Goal: Task Accomplishment & Management: Manage account settings

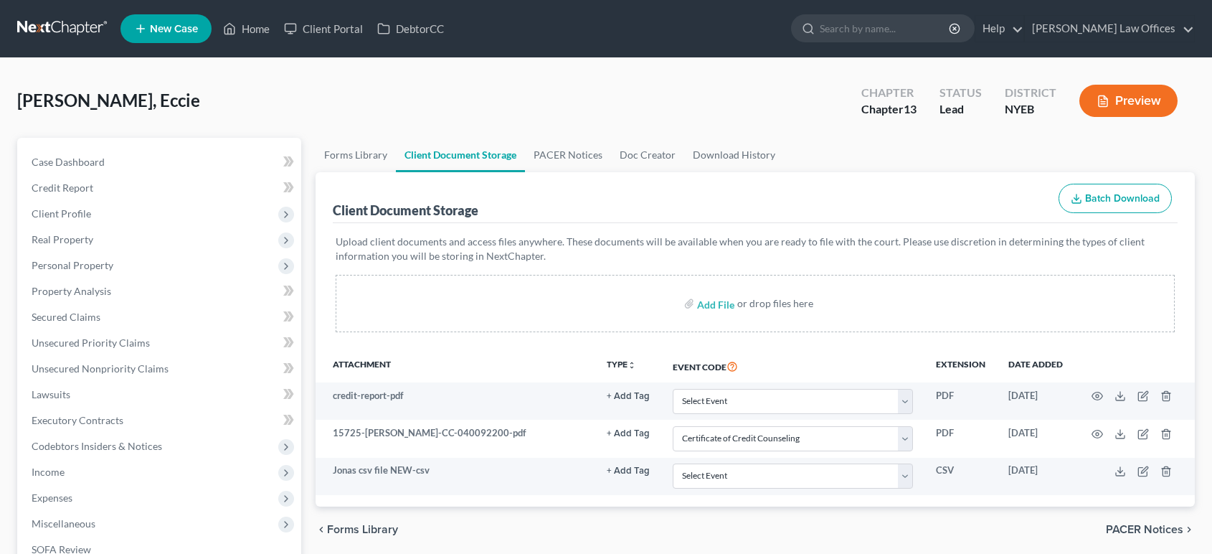
select select "0"
click at [253, 35] on link "Home" at bounding box center [246, 29] width 61 height 26
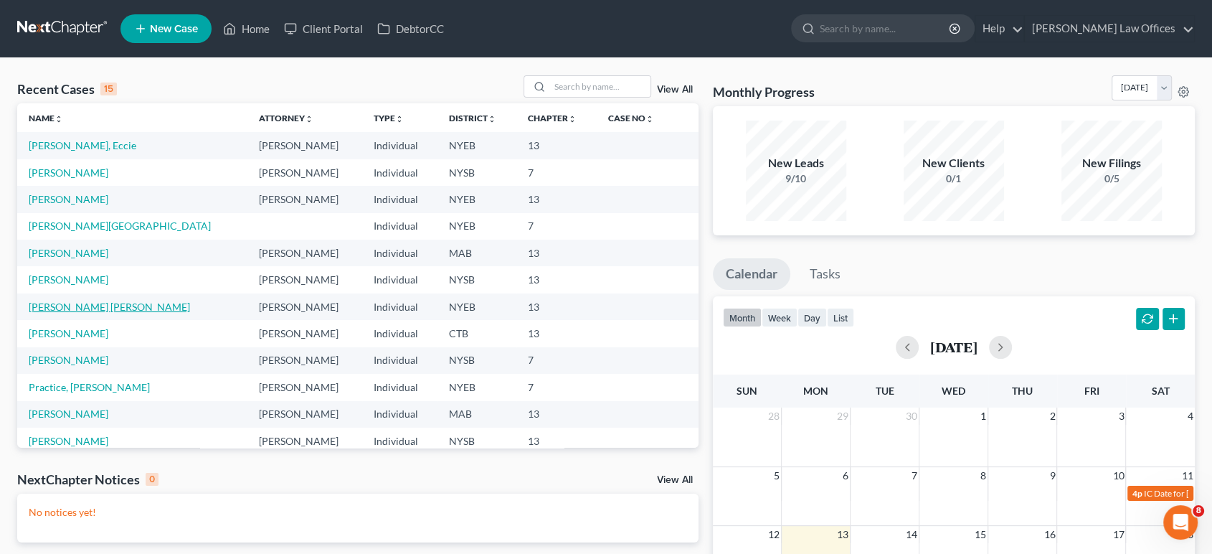
click at [57, 307] on link "[PERSON_NAME] [PERSON_NAME]" at bounding box center [109, 307] width 161 height 12
select select "10"
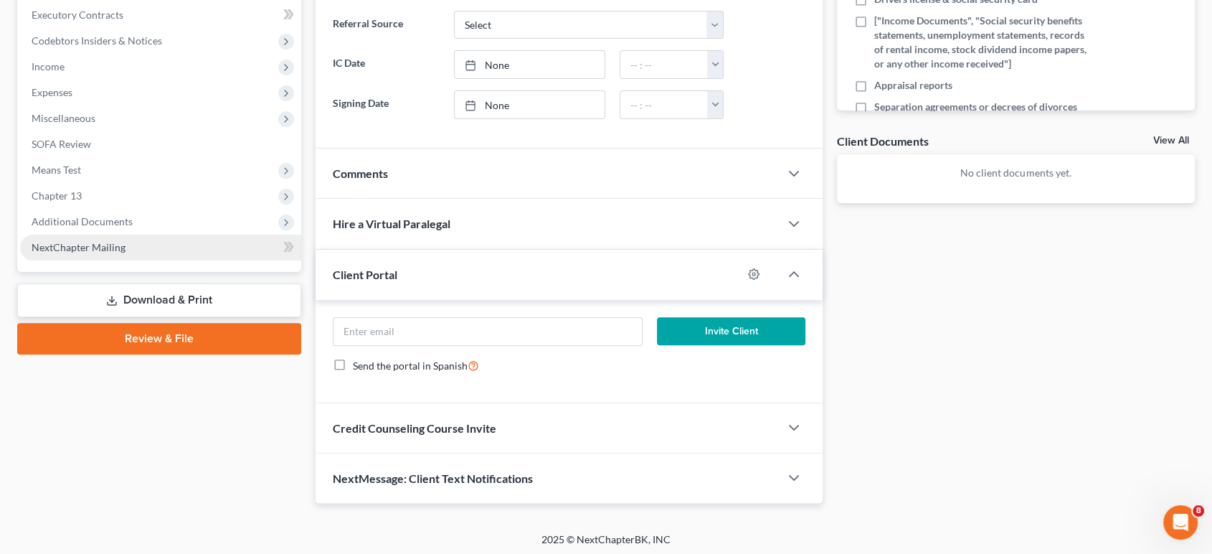
scroll to position [407, 0]
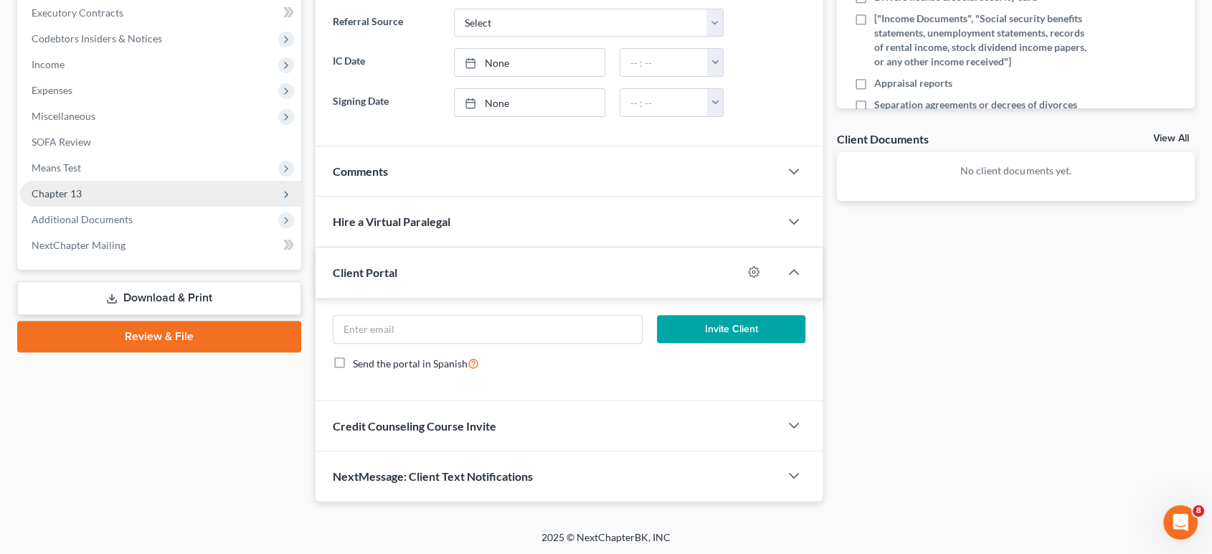
click at [63, 195] on span "Chapter 13" at bounding box center [57, 193] width 50 height 12
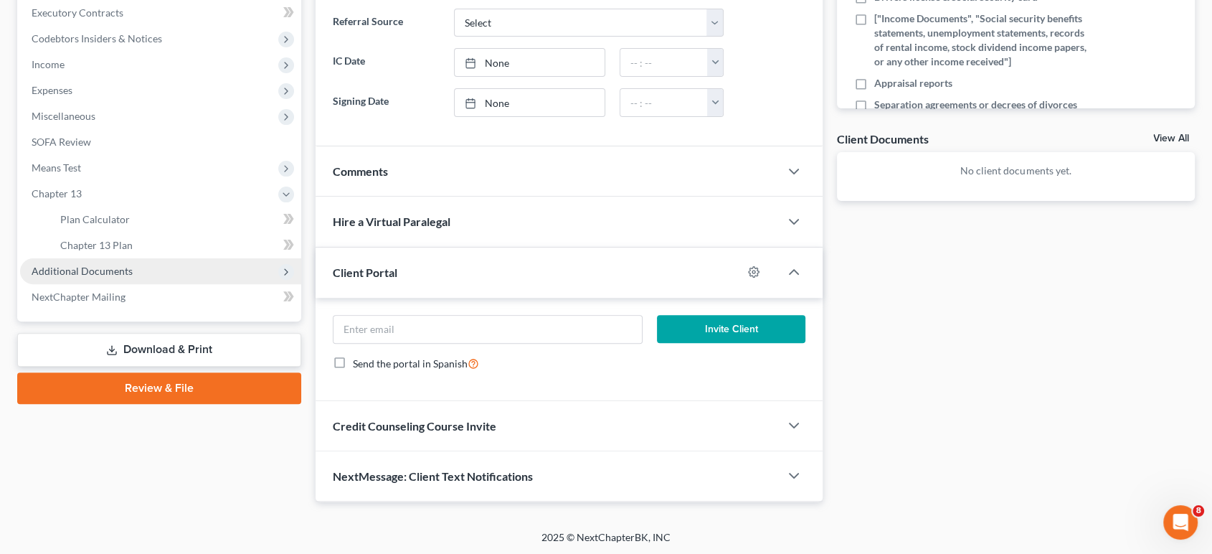
click at [71, 268] on span "Additional Documents" at bounding box center [82, 271] width 101 height 12
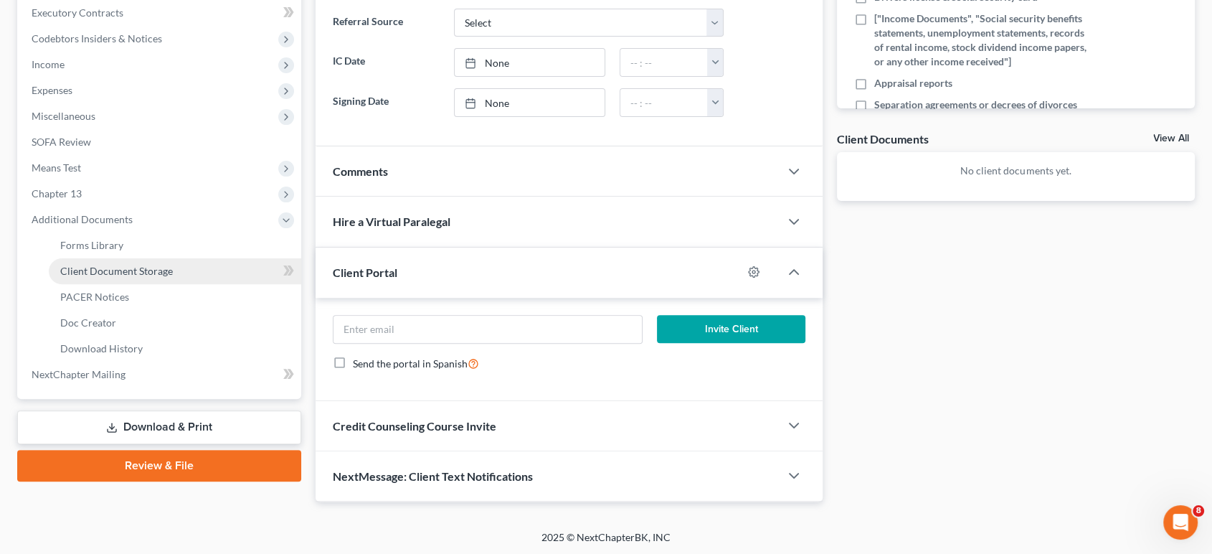
click at [92, 272] on span "Client Document Storage" at bounding box center [116, 271] width 113 height 12
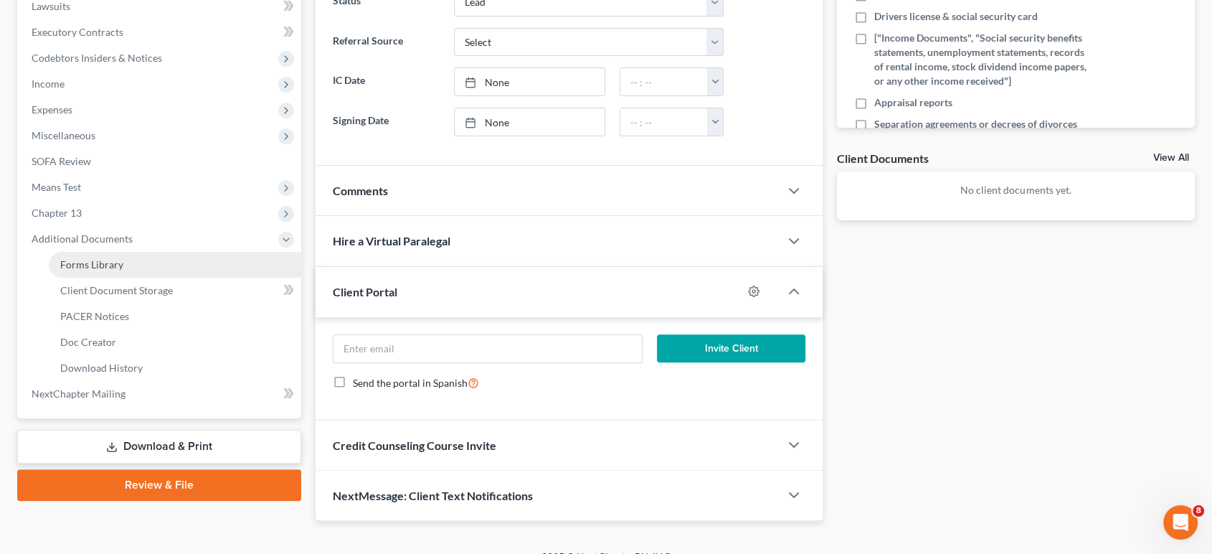
click at [92, 272] on link "Forms Library" at bounding box center [175, 265] width 253 height 26
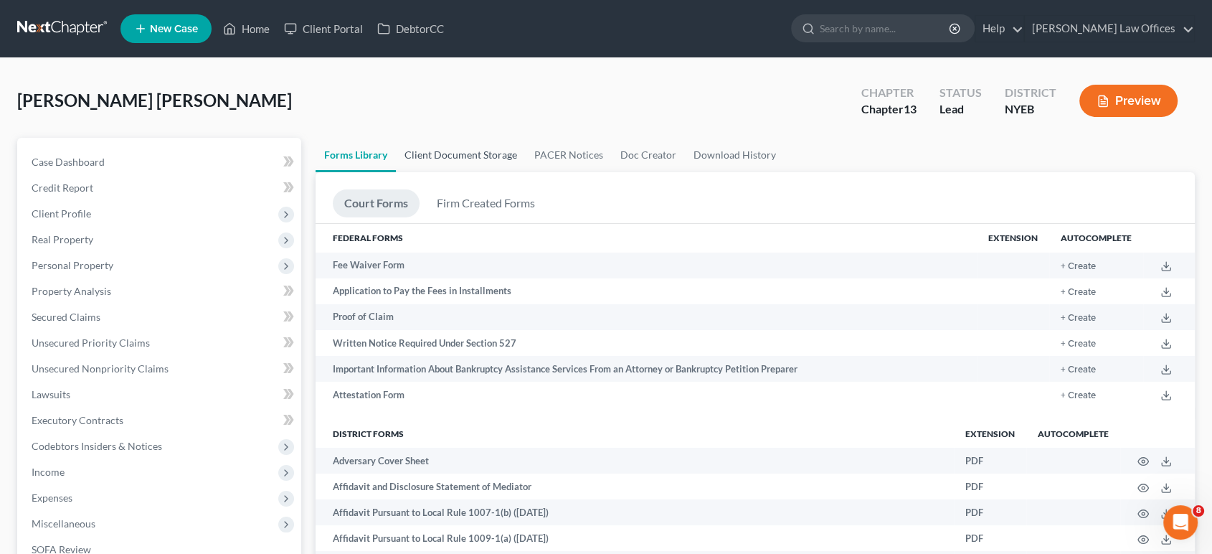
click at [436, 154] on link "Client Document Storage" at bounding box center [461, 155] width 130 height 34
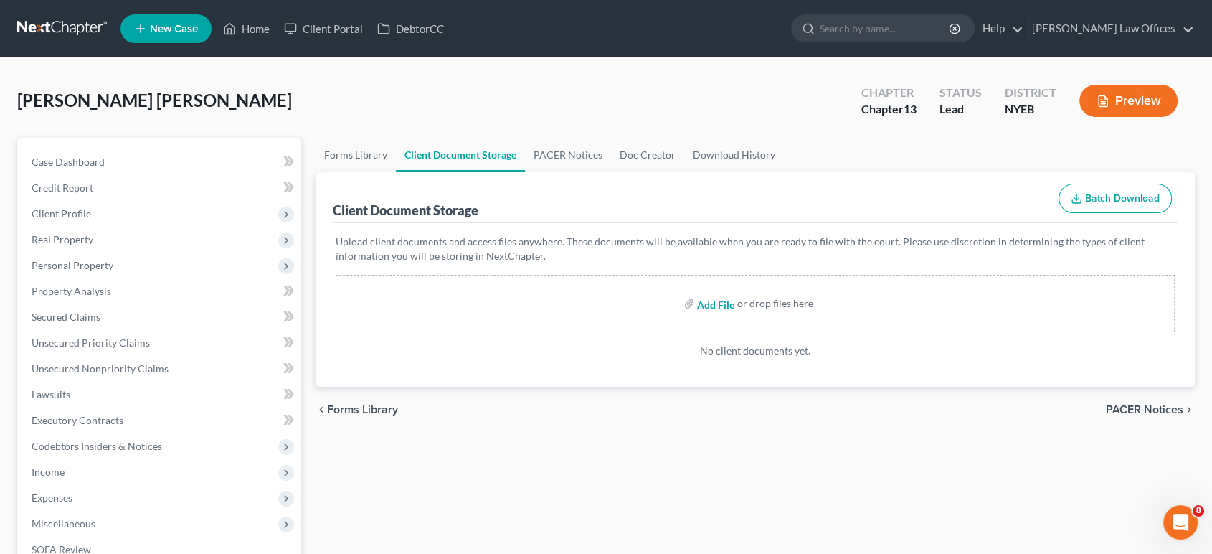
click at [712, 308] on input "file" at bounding box center [714, 304] width 34 height 26
type input "C:\fakepath\15725-NYS-CC-040141171.pdf"
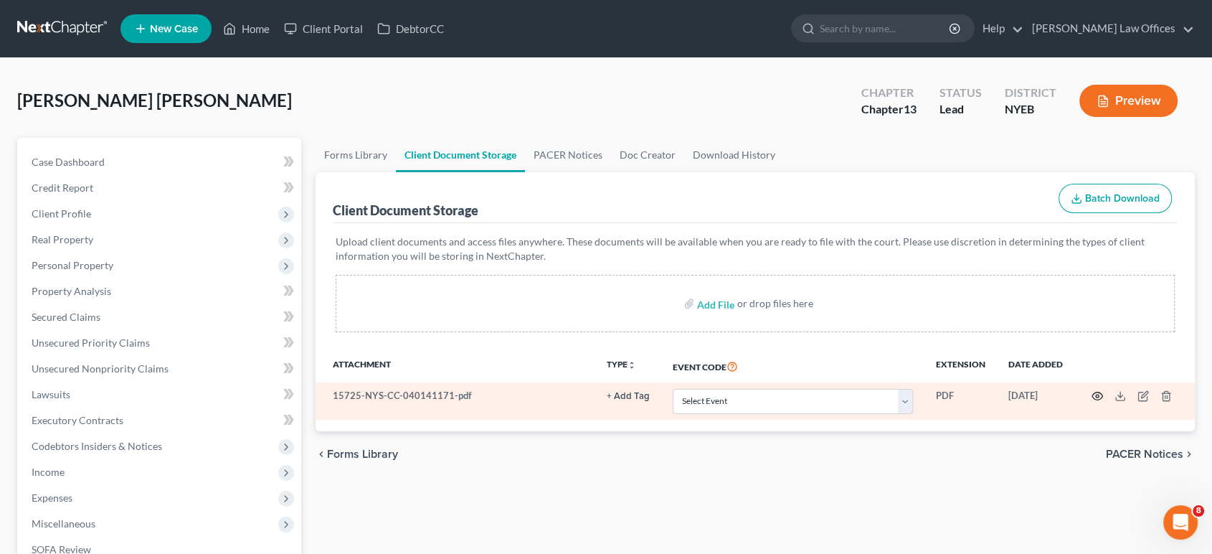
click at [1099, 395] on icon "button" at bounding box center [1097, 395] width 11 height 11
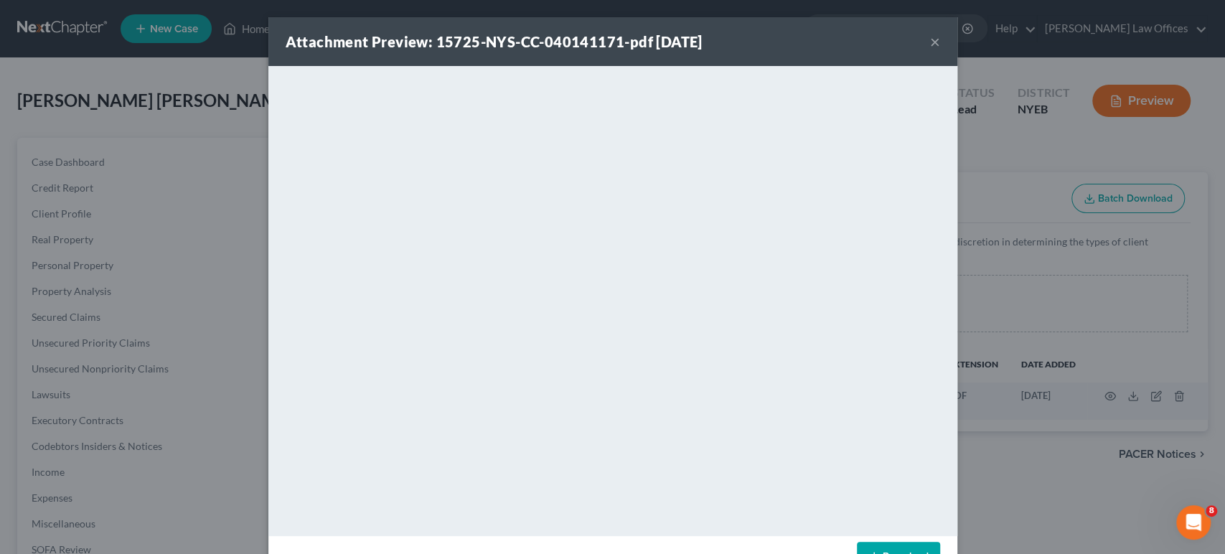
click at [930, 46] on button "×" at bounding box center [935, 41] width 10 height 17
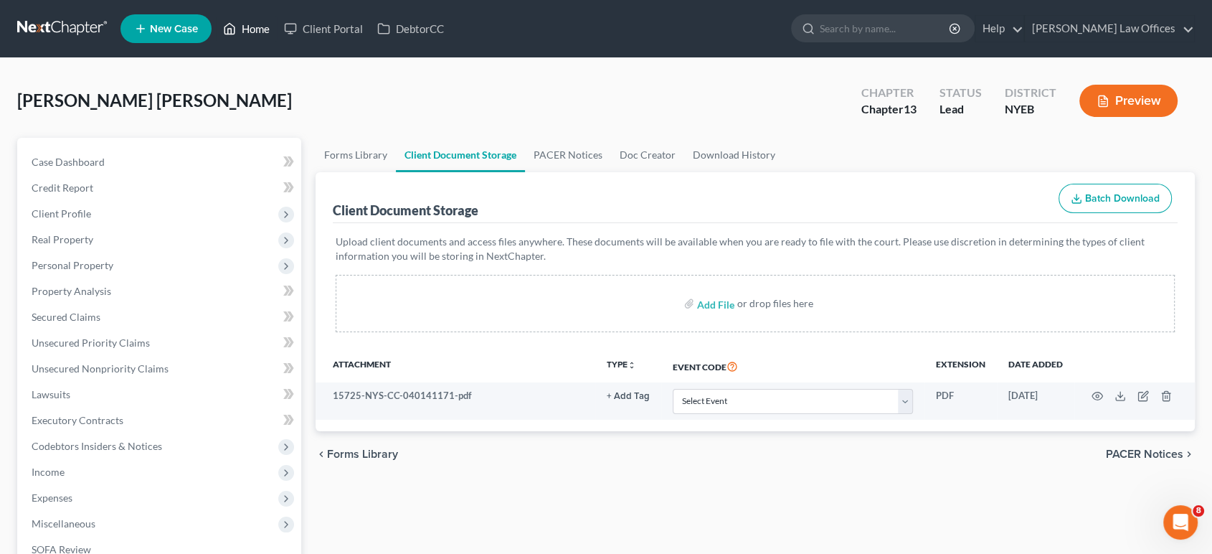
click at [241, 26] on link "Home" at bounding box center [246, 29] width 61 height 26
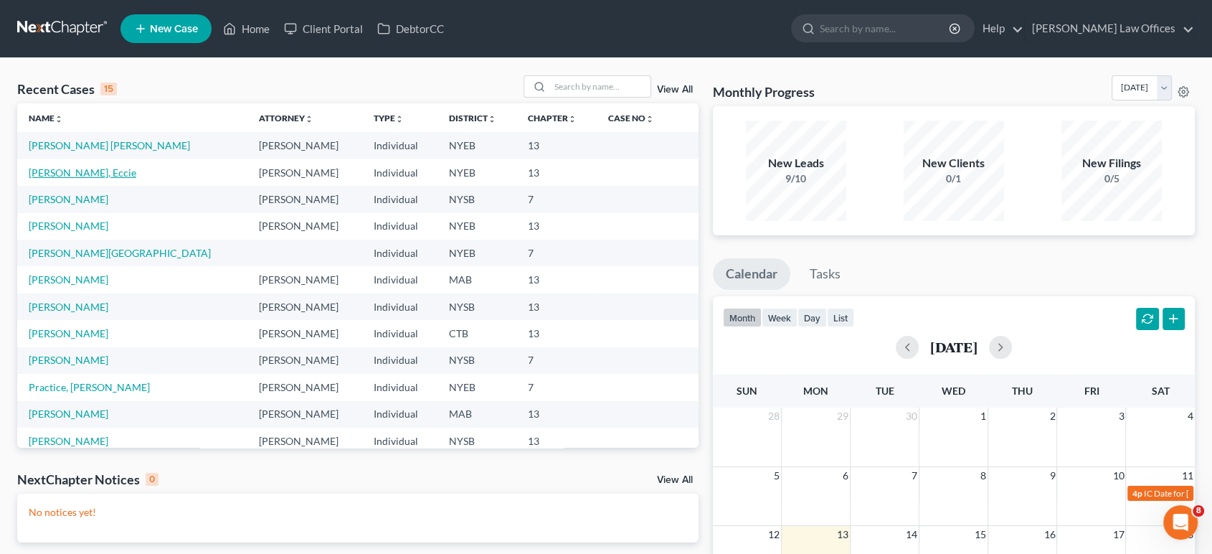
click at [64, 170] on link "[PERSON_NAME], Eccie" at bounding box center [83, 172] width 108 height 12
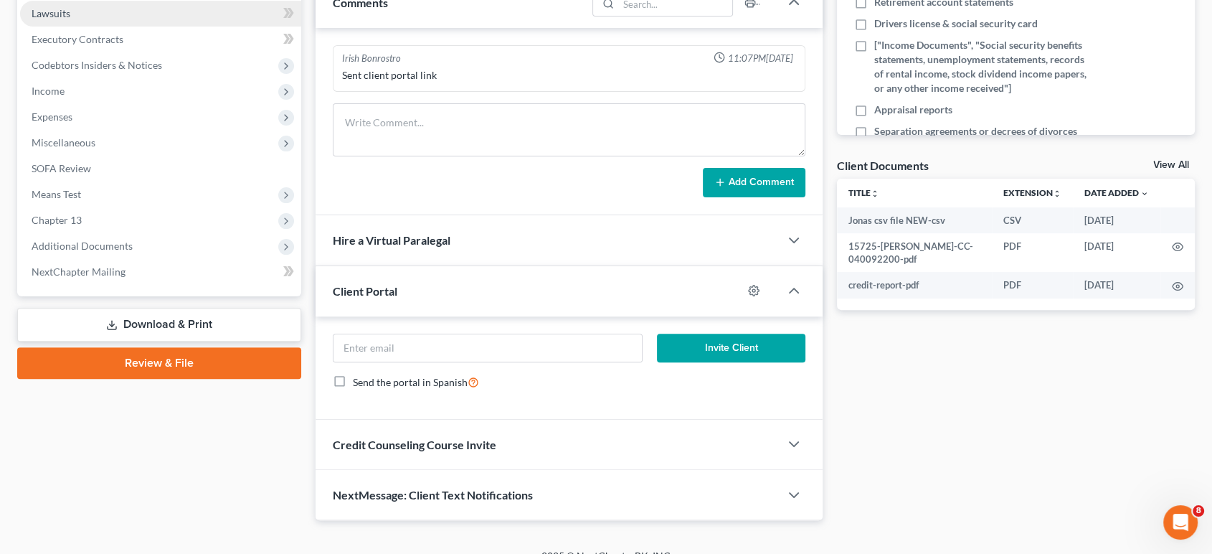
scroll to position [398, 0]
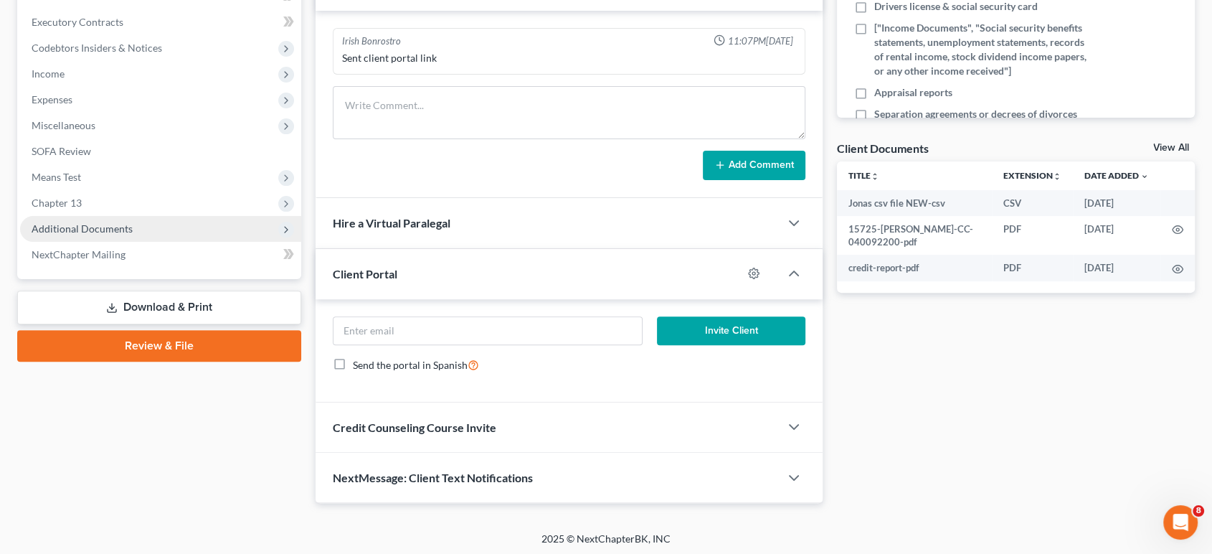
click at [67, 228] on span "Additional Documents" at bounding box center [82, 228] width 101 height 12
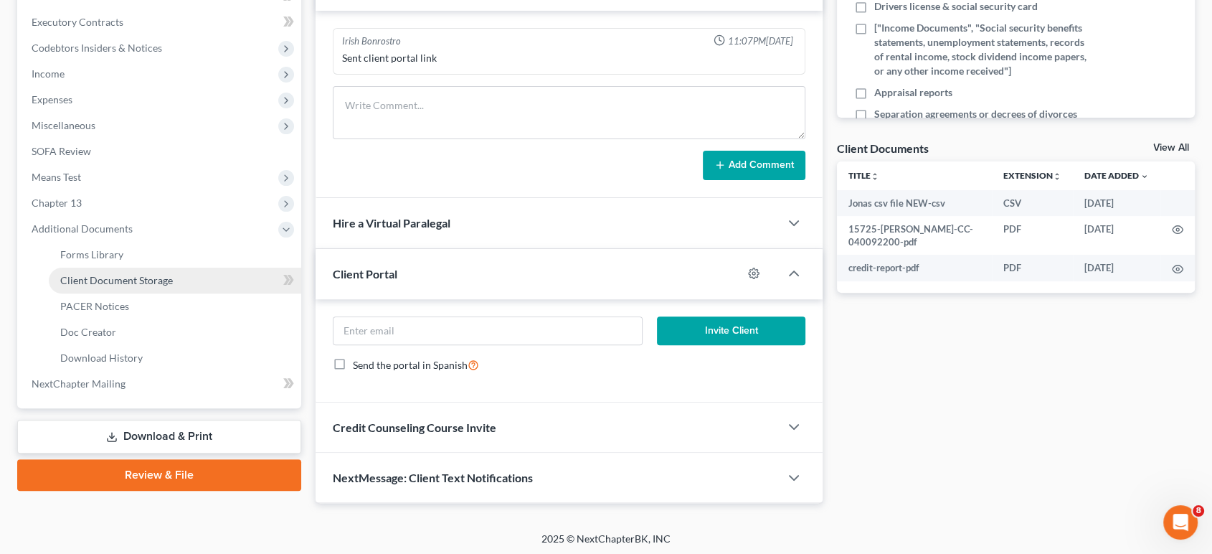
click at [92, 283] on span "Client Document Storage" at bounding box center [116, 280] width 113 height 12
select select "0"
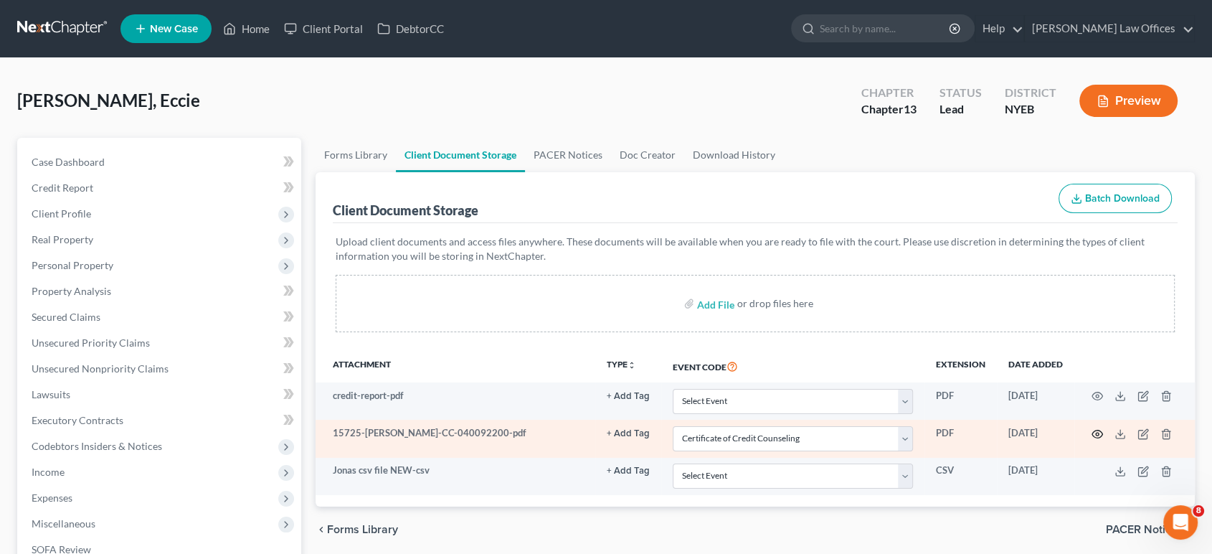
click at [1096, 433] on circle "button" at bounding box center [1097, 434] width 3 height 3
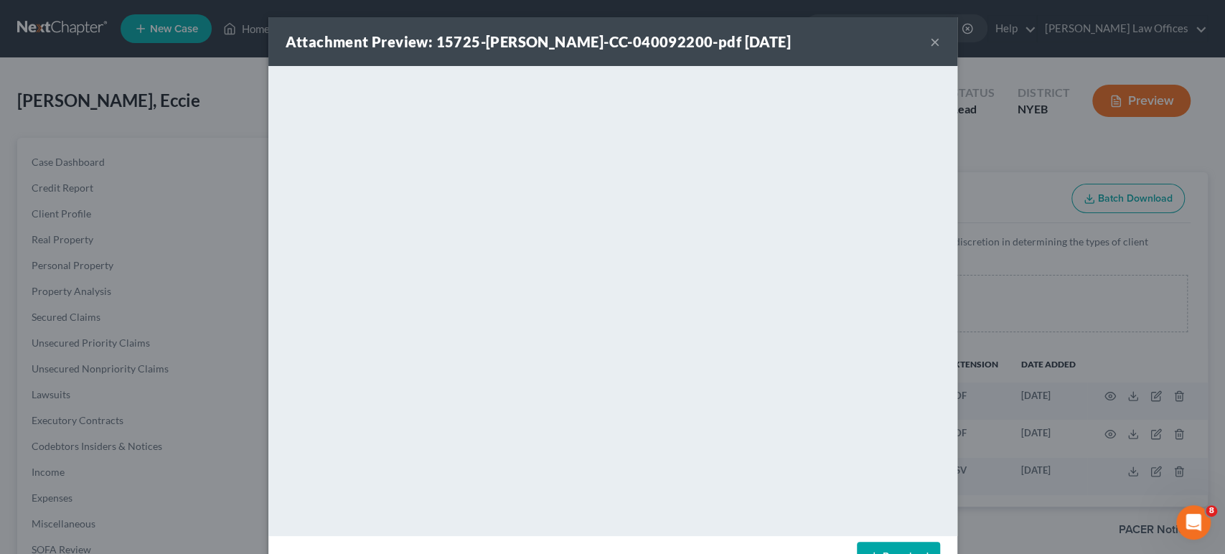
click at [930, 45] on button "×" at bounding box center [935, 41] width 10 height 17
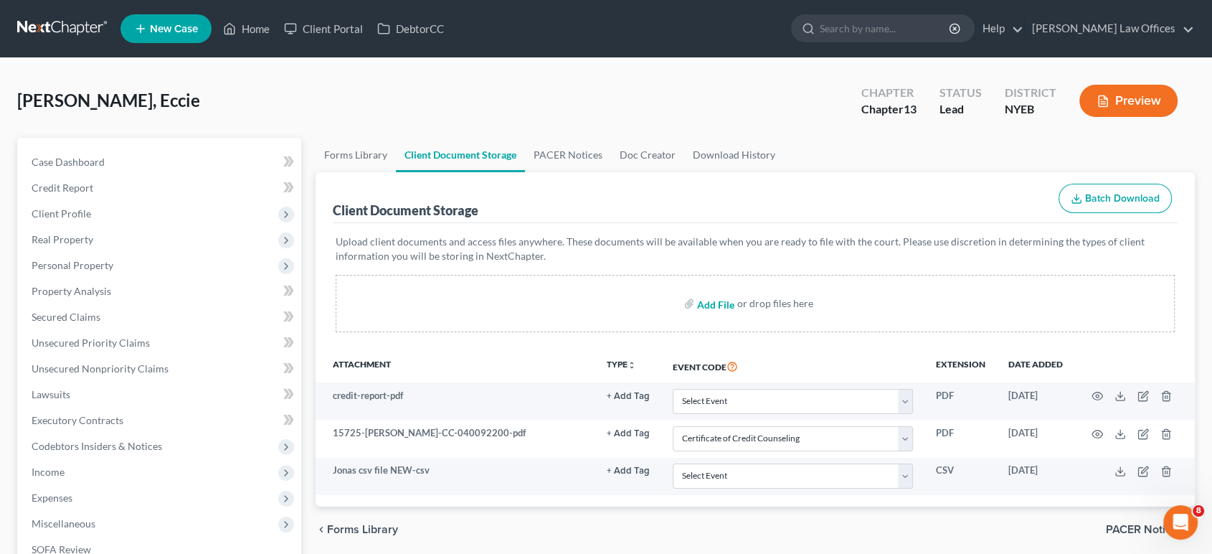
click at [730, 306] on input "file" at bounding box center [714, 304] width 34 height 26
type input "C:\fakepath\Debtor Questionnaire.pdf"
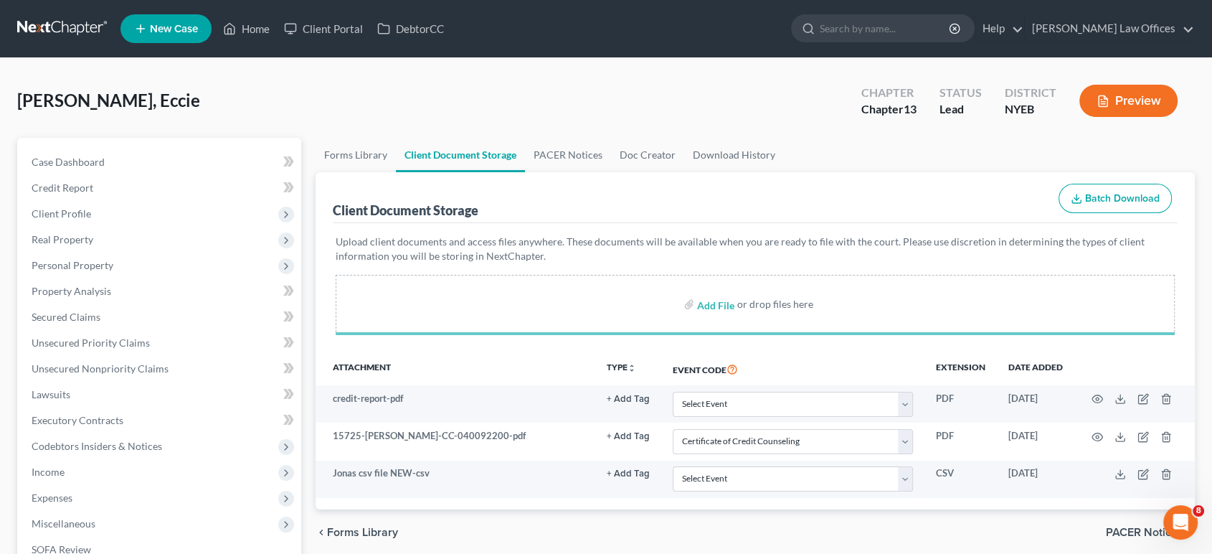
select select "0"
